Goal: Navigation & Orientation: Find specific page/section

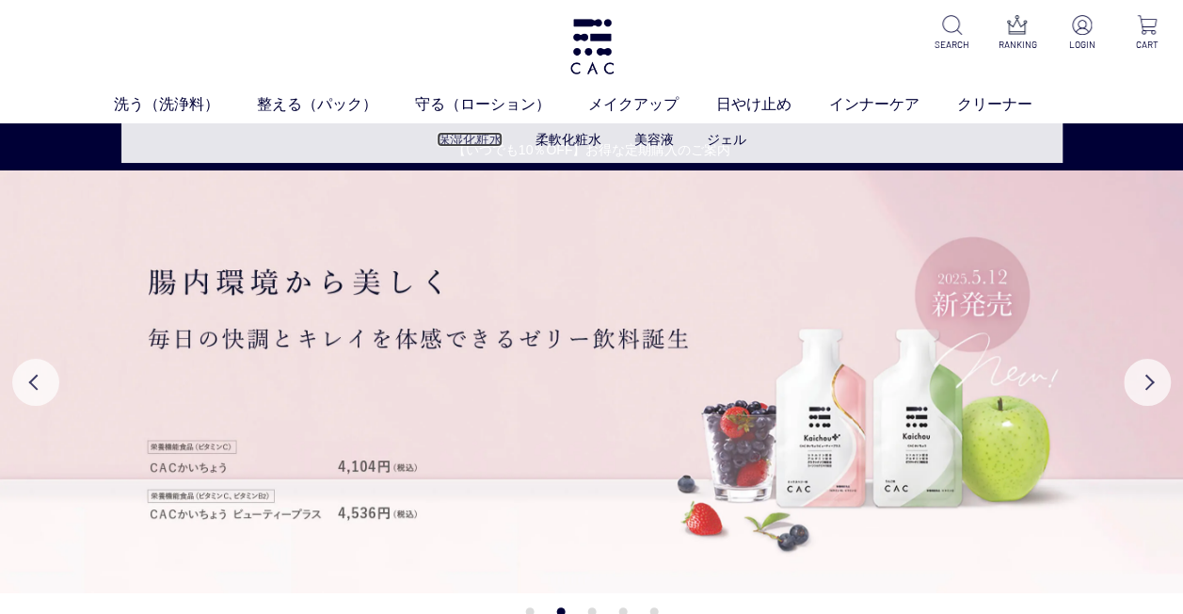
click at [467, 144] on link "保湿化粧水" at bounding box center [470, 139] width 66 height 15
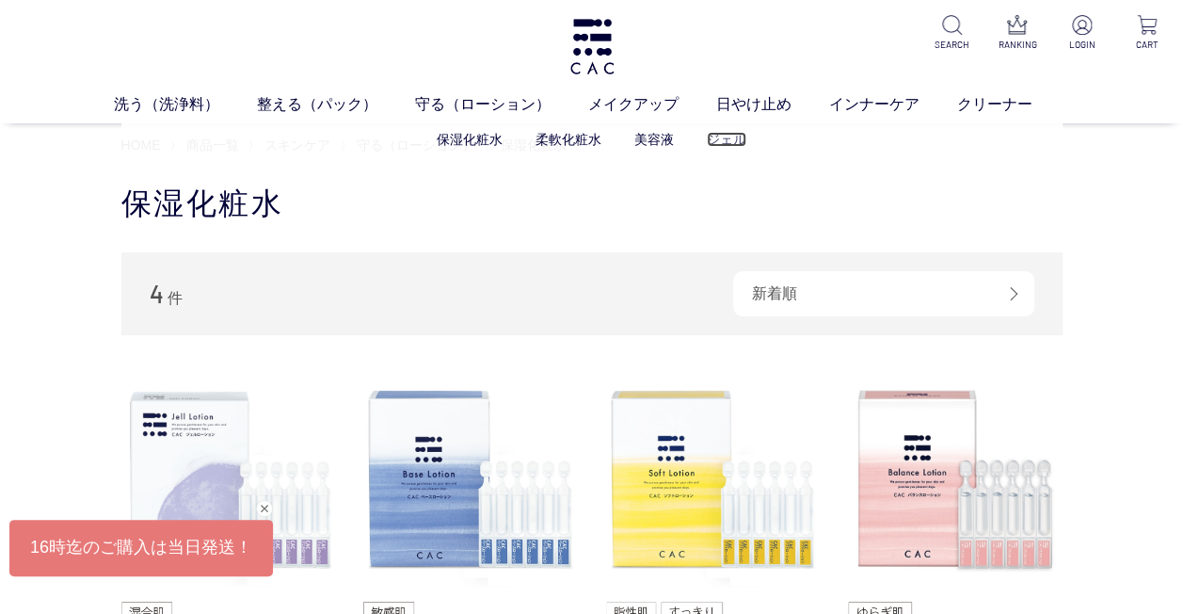
click at [719, 139] on link "ジェル" at bounding box center [727, 139] width 40 height 15
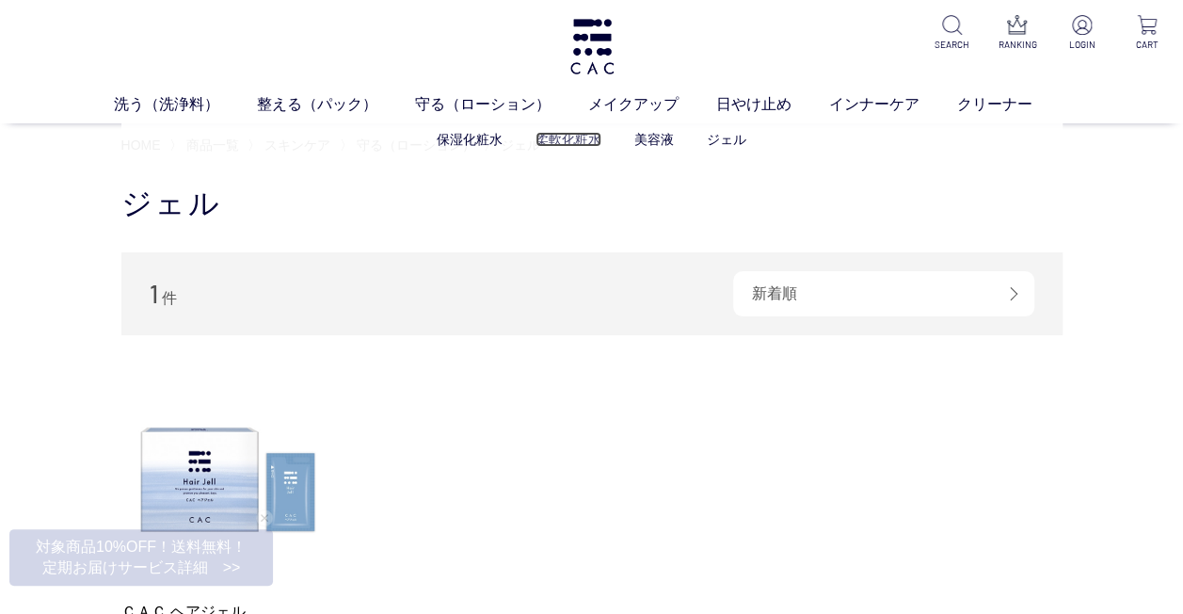
click at [584, 141] on link "柔軟化粧水" at bounding box center [569, 139] width 66 height 15
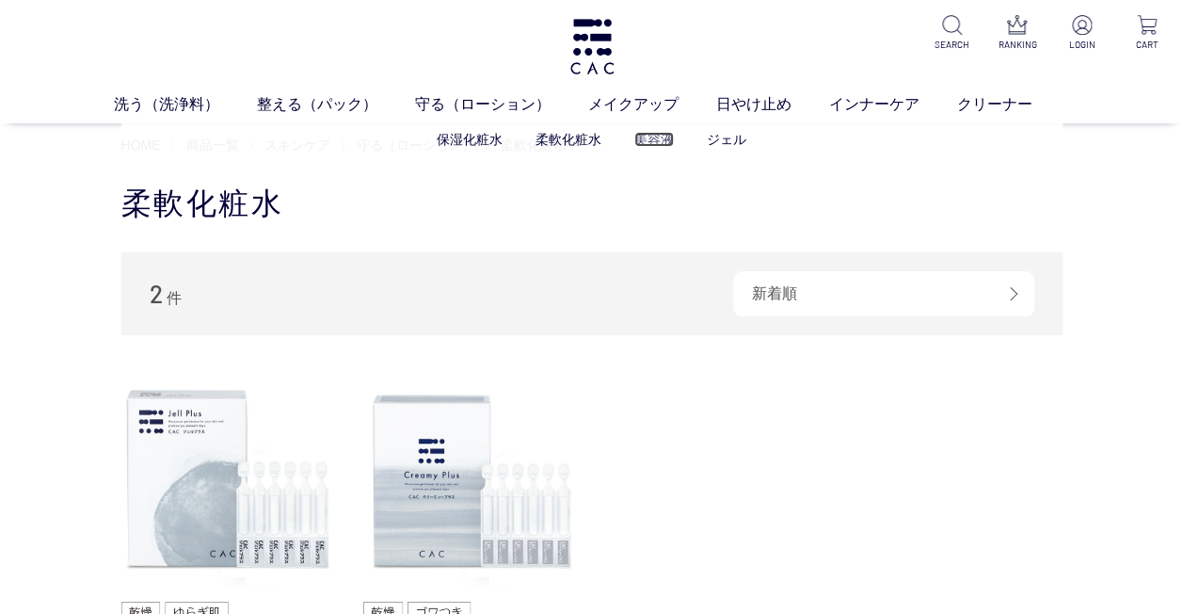
click at [655, 144] on link "美容液" at bounding box center [655, 139] width 40 height 15
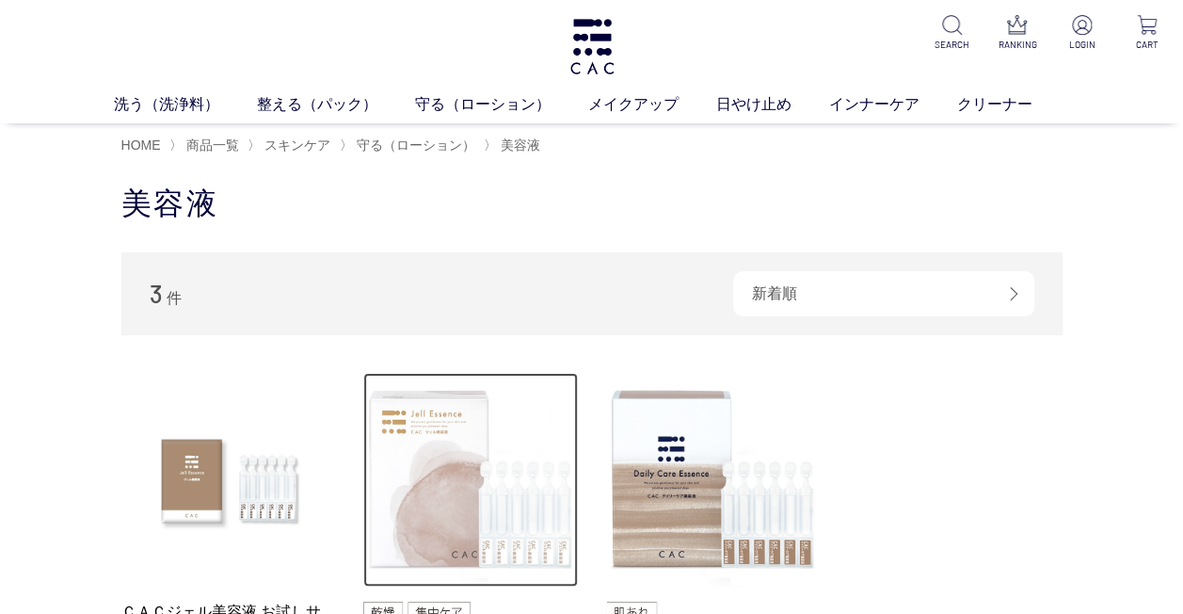
click at [483, 490] on img at bounding box center [470, 480] width 215 height 215
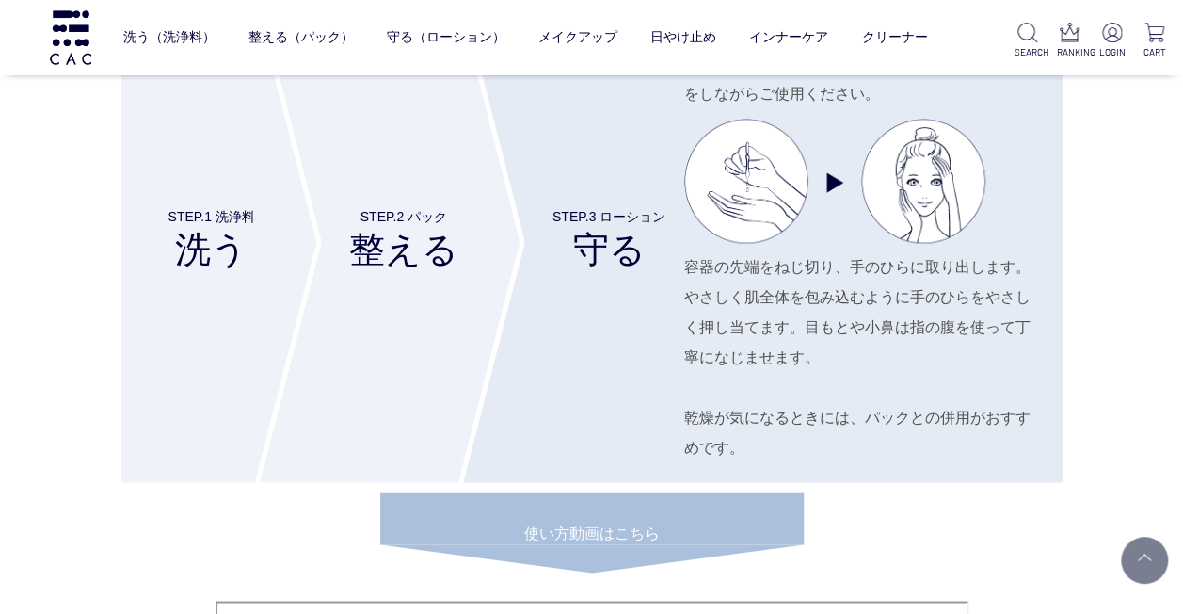
scroll to position [7625, 0]
